Goal: Navigation & Orientation: Find specific page/section

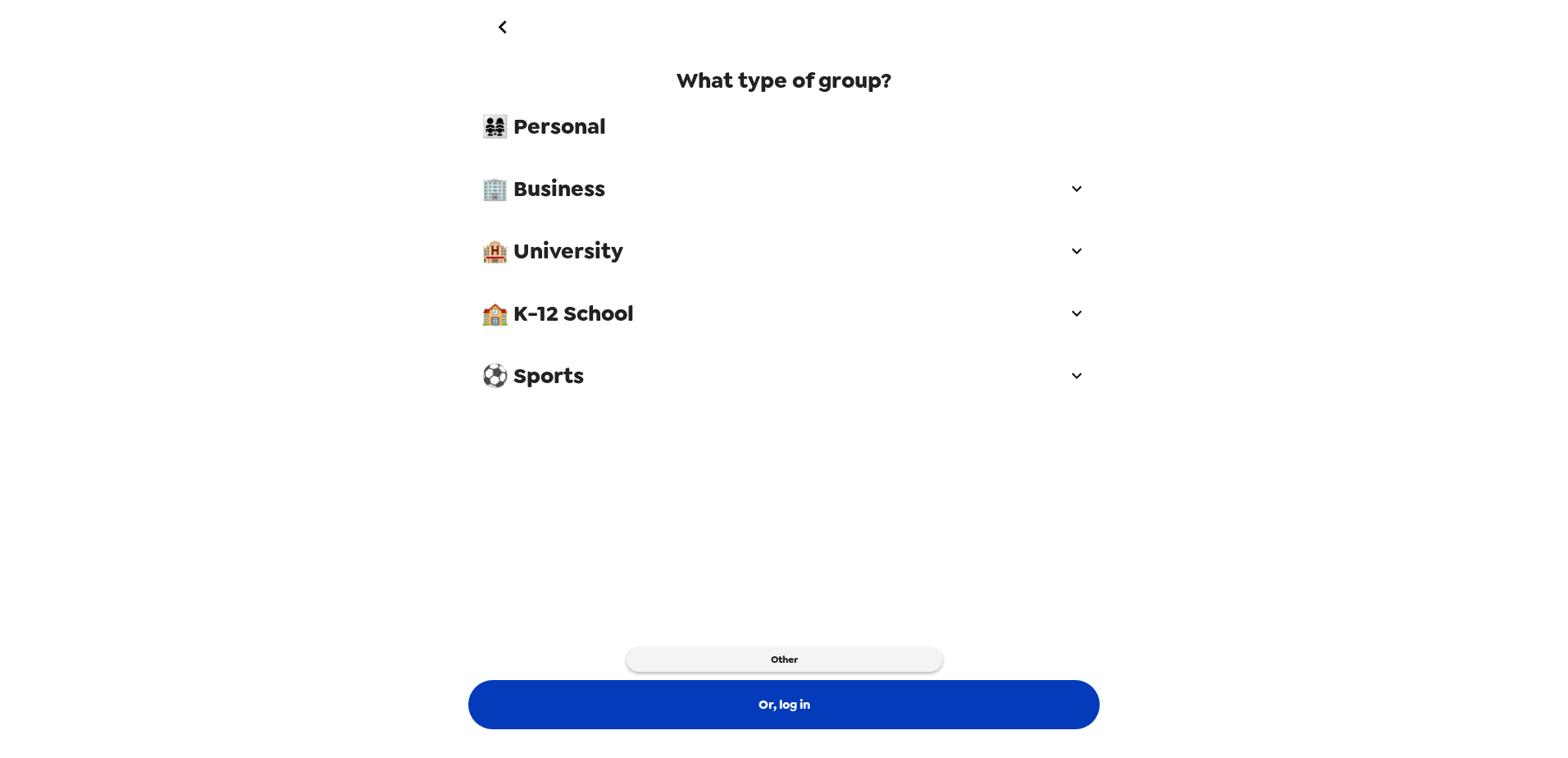
click at [829, 705] on button "Or, log in" at bounding box center [784, 704] width 632 height 49
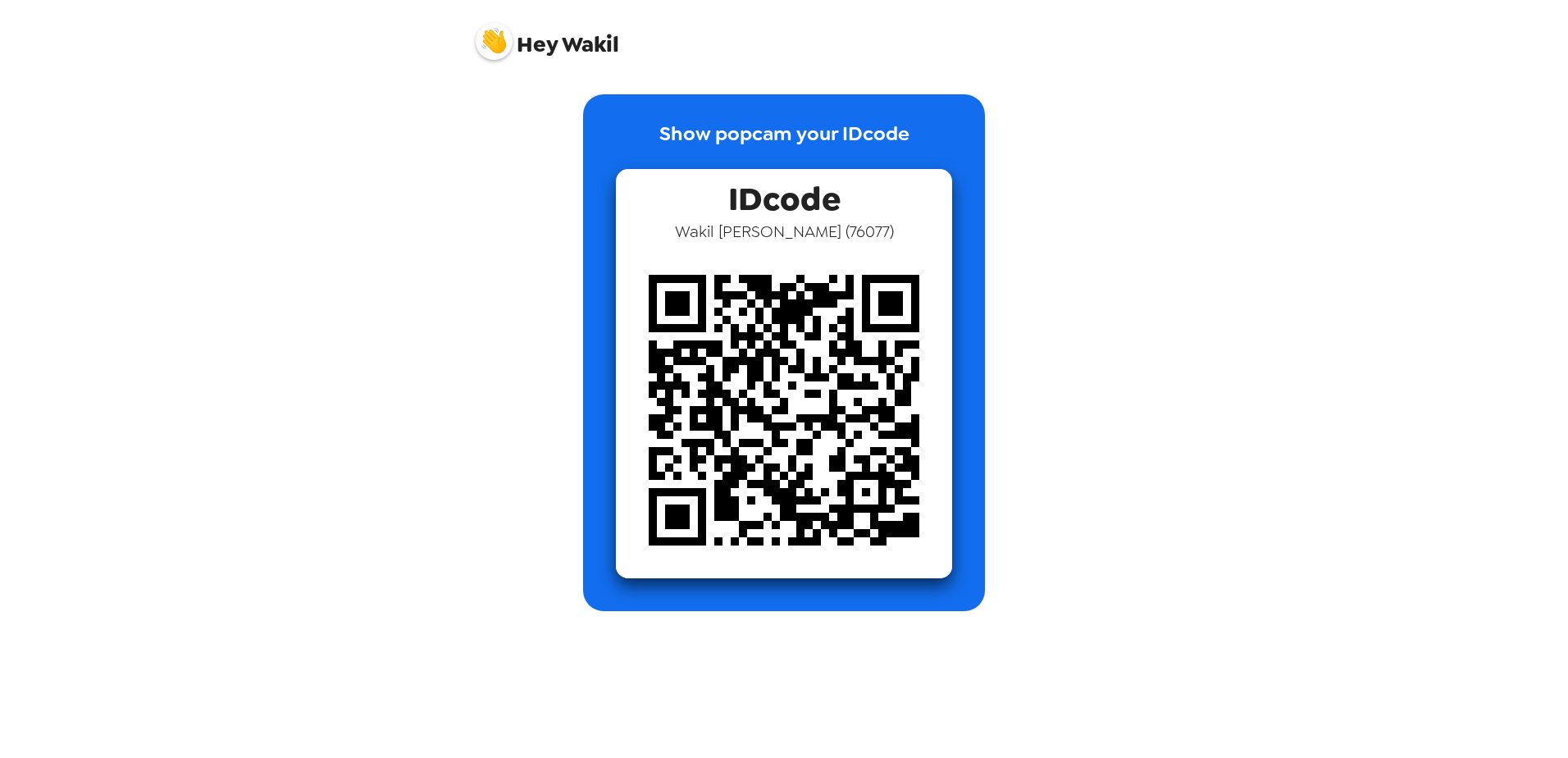
click at [904, 374] on img at bounding box center [784, 409] width 336 height 336
click at [891, 359] on img at bounding box center [784, 409] width 336 height 336
drag, startPoint x: 700, startPoint y: 145, endPoint x: 672, endPoint y: 114, distance: 41.8
drag, startPoint x: 589, startPoint y: 63, endPoint x: 498, endPoint y: 38, distance: 94.4
click at [498, 38] on img at bounding box center [494, 42] width 37 height 37
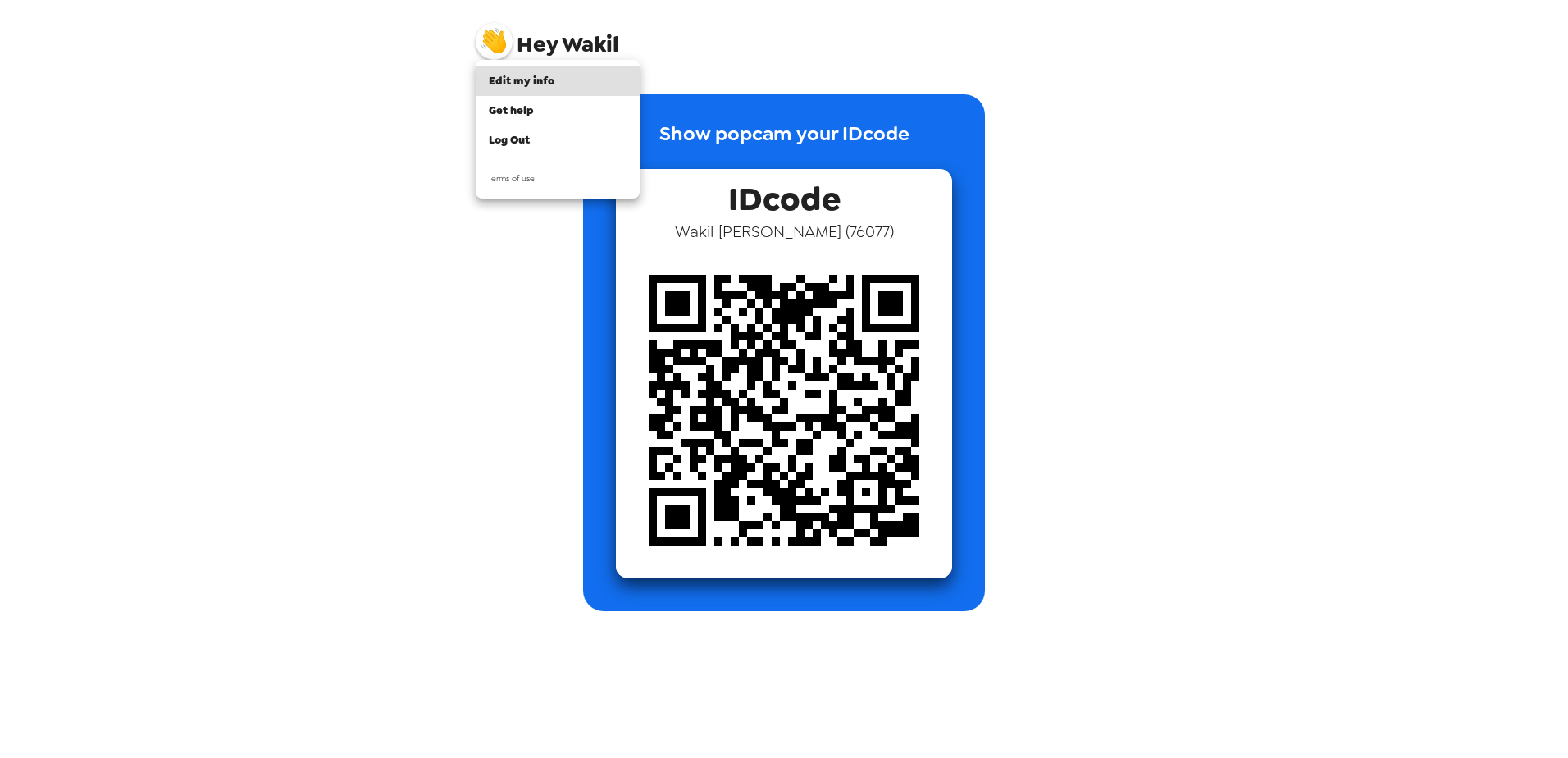
click at [755, 82] on div at bounding box center [784, 379] width 1568 height 758
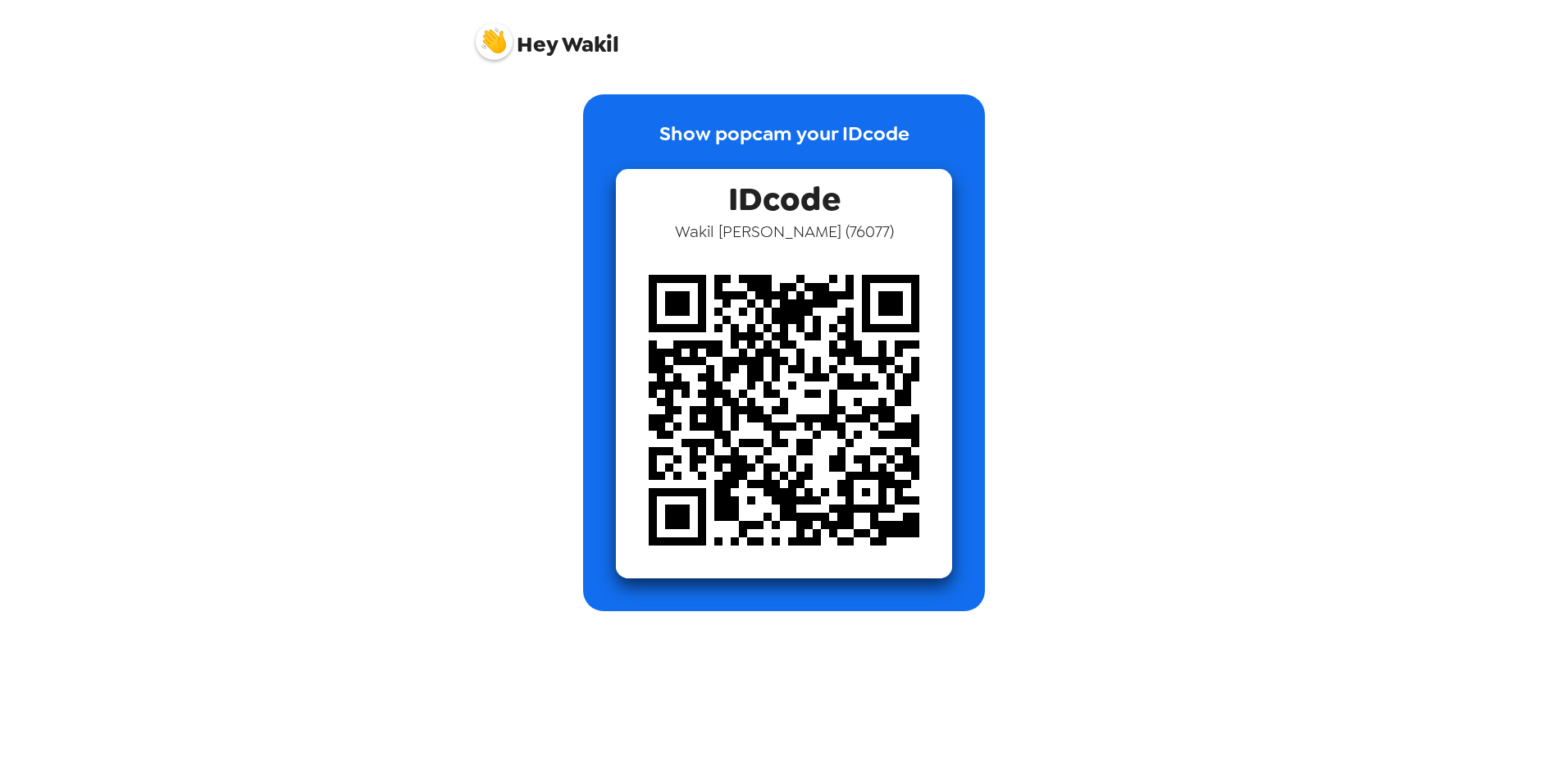
click at [501, 38] on img at bounding box center [494, 42] width 37 height 37
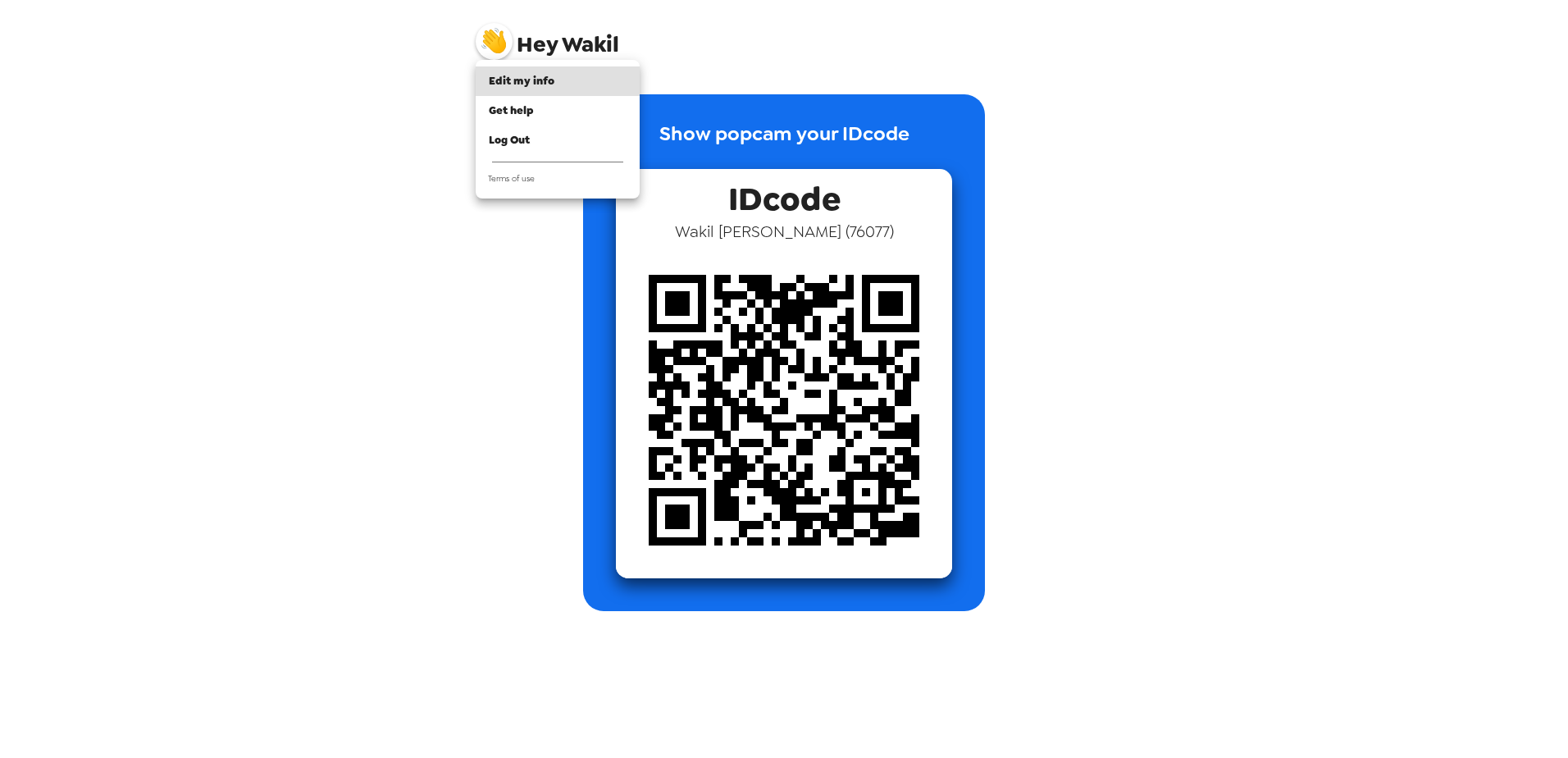
click at [861, 230] on div at bounding box center [784, 379] width 1568 height 758
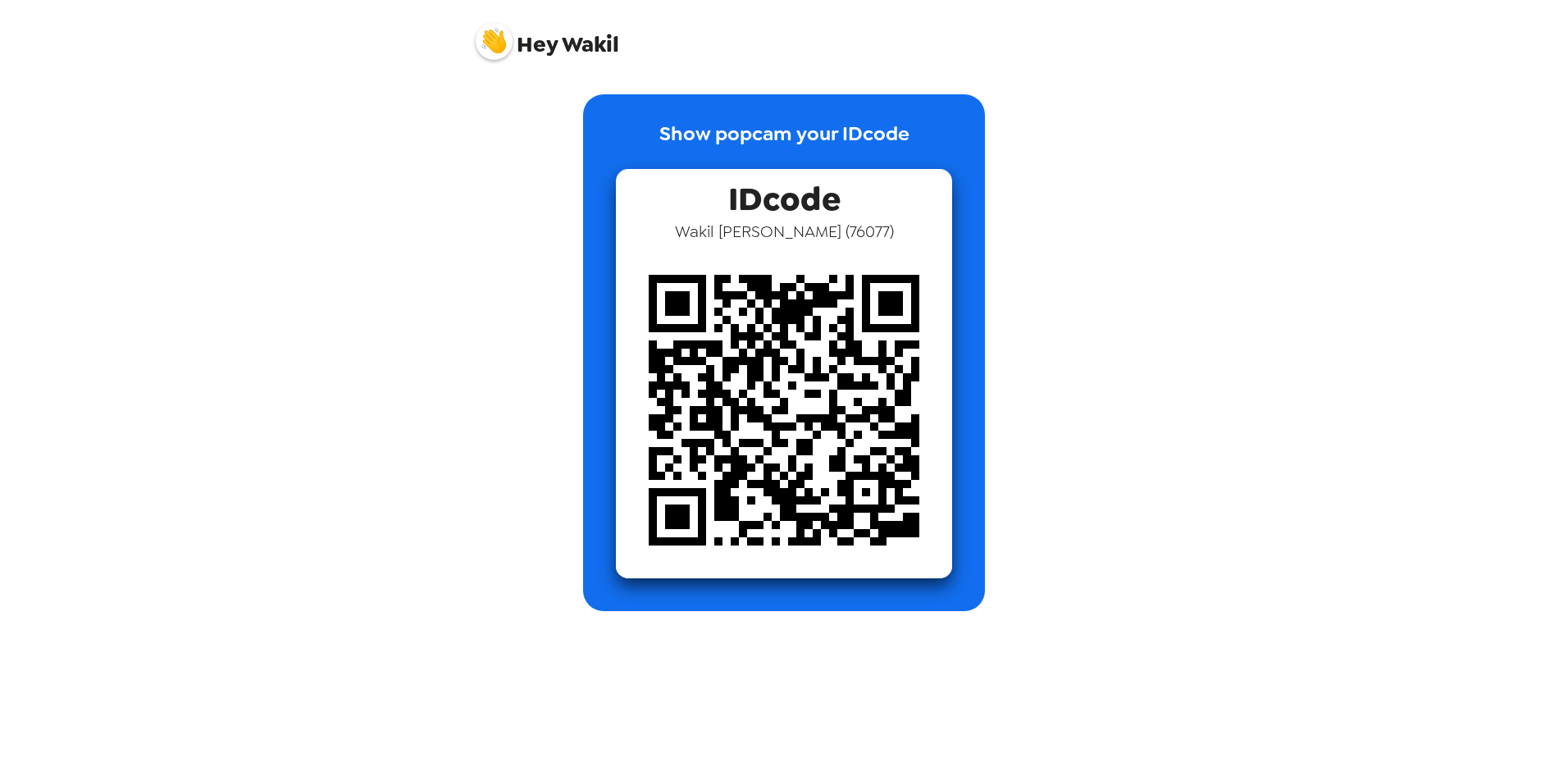
click at [898, 114] on div "Show popcam your IDcode IDcode Wakil Hussein ( 76077 )" at bounding box center [784, 352] width 402 height 517
click at [899, 112] on div "Show popcam your IDcode IDcode Wakil Hussein ( 76077 )" at bounding box center [784, 352] width 402 height 517
